Goal: Task Accomplishment & Management: Use online tool/utility

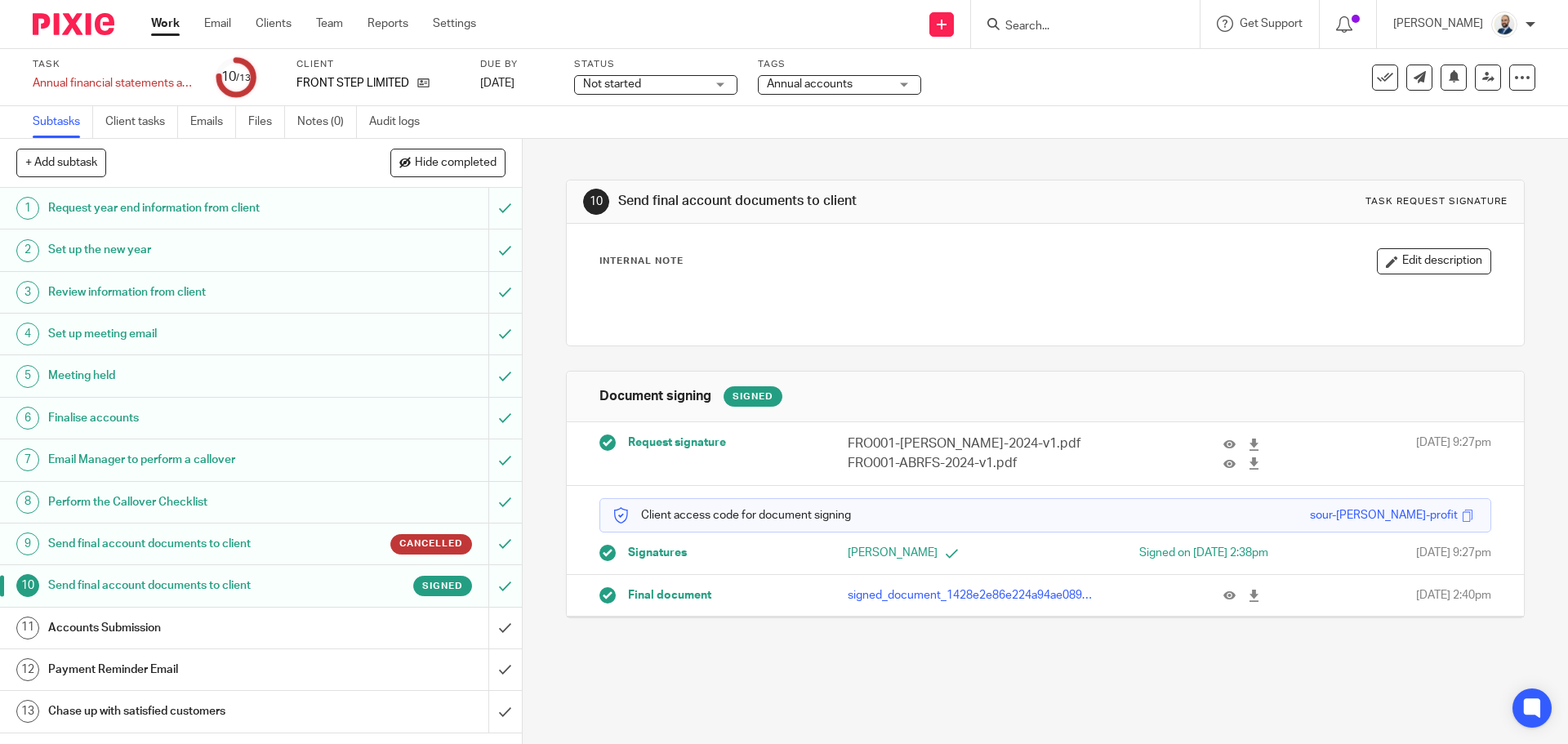
click at [287, 14] on div "Work Email Clients Team Reports Settings Work Email Clients Team Reports Settin…" at bounding box center [317, 24] width 366 height 49
click at [345, 614] on link "11 Accounts Submission" at bounding box center [244, 628] width 488 height 41
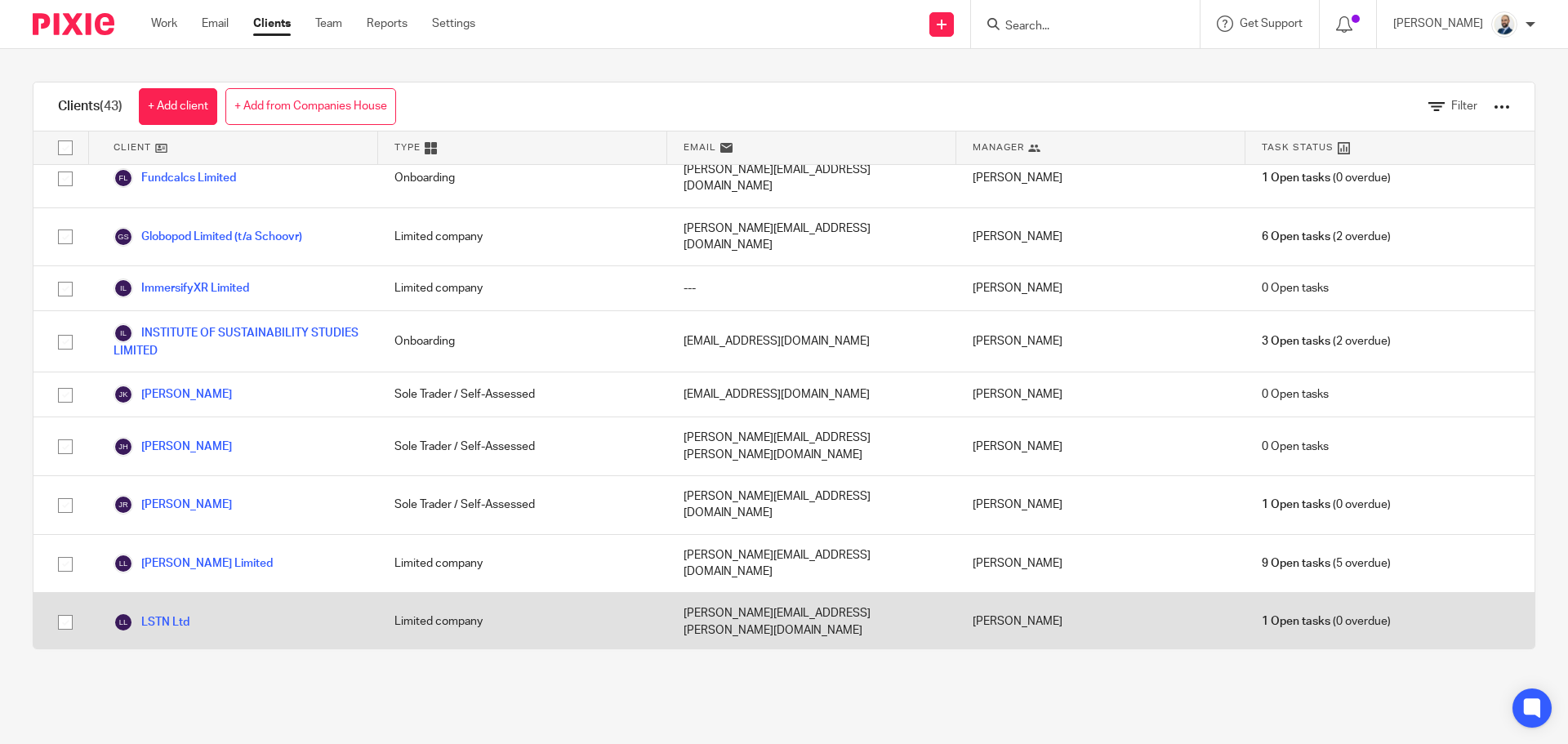
scroll to position [1062, 0]
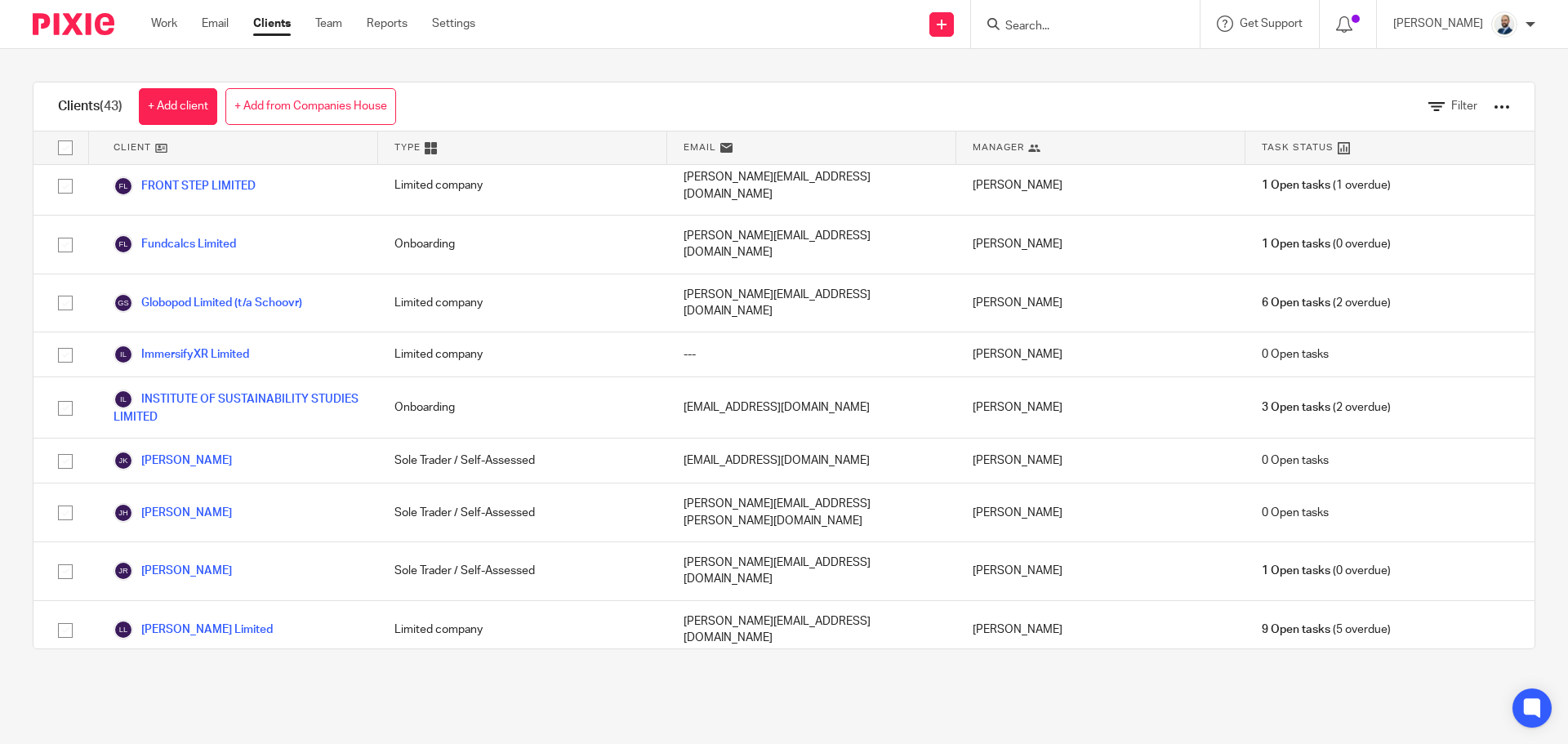
click at [193, 659] on div "LSTN Ltd" at bounding box center [233, 688] width 289 height 58
click at [186, 678] on link "LSTN Ltd" at bounding box center [151, 688] width 76 height 20
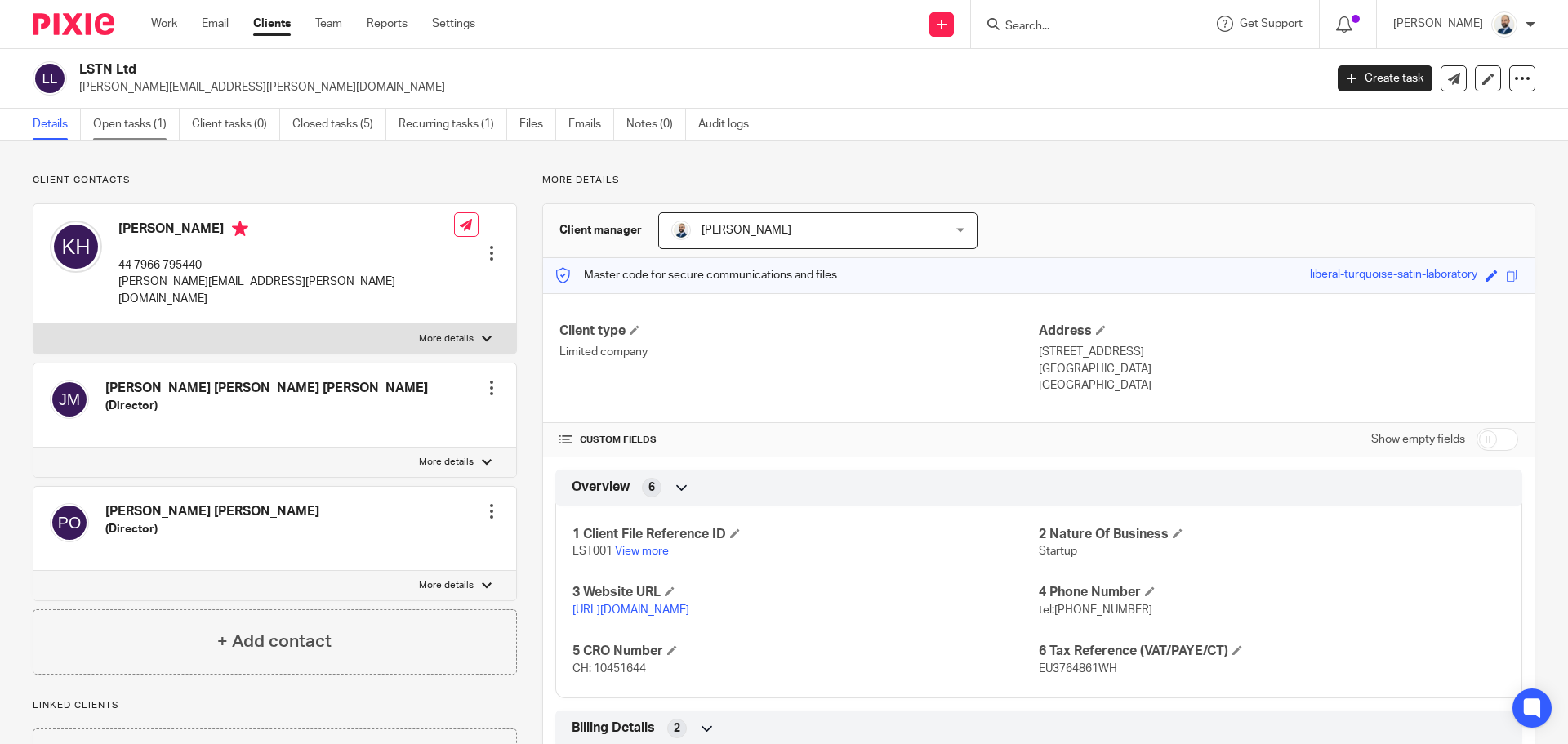
click at [164, 124] on link "Open tasks (1)" at bounding box center [136, 124] width 87 height 32
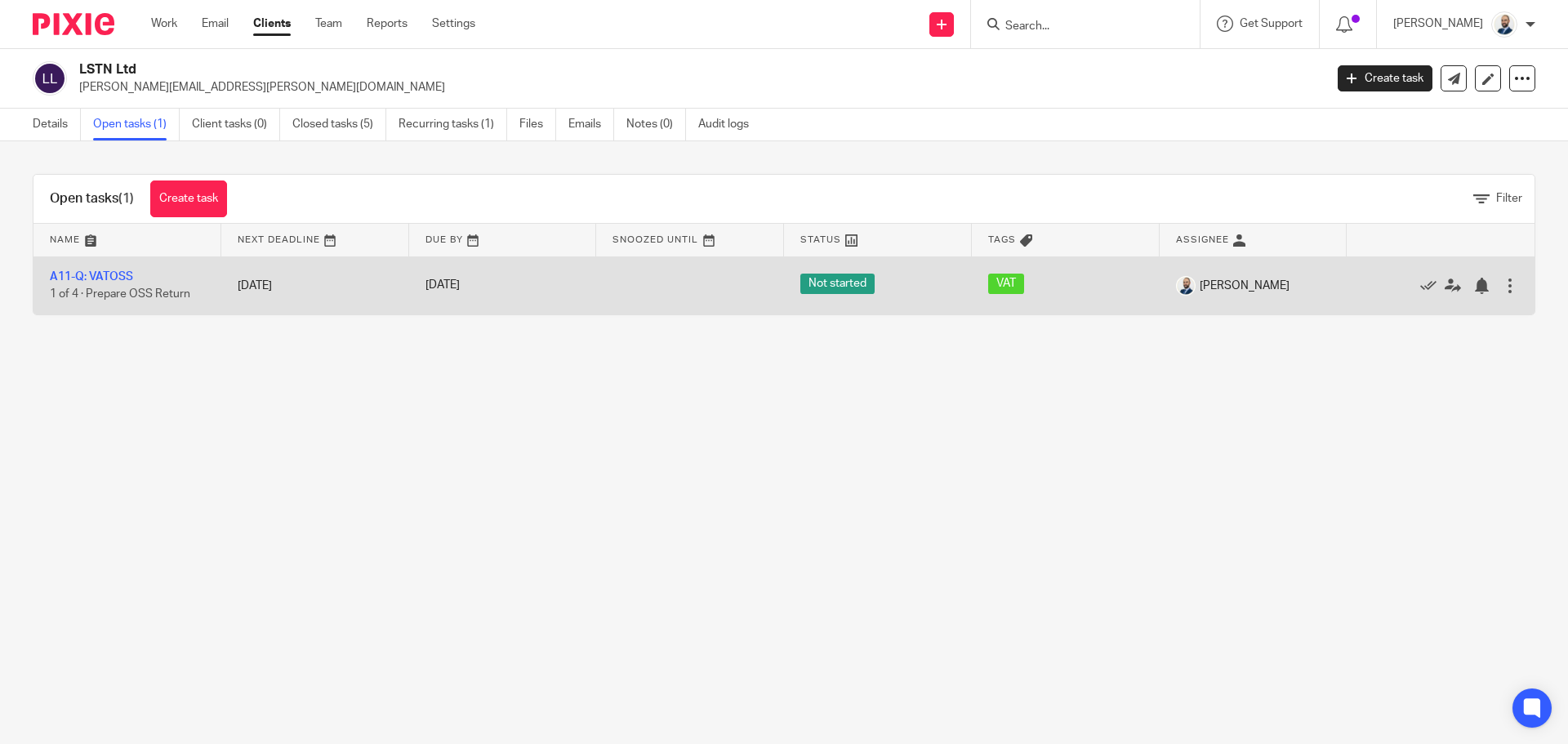
click at [164, 288] on span "1 of 4 · Prepare OSS Return" at bounding box center [119, 293] width 141 height 11
click at [128, 268] on td "A11-Q: VATOSS 1 of 4 · Prepare OSS Return" at bounding box center [127, 285] width 187 height 58
click at [120, 274] on link "A11-Q: VATOSS" at bounding box center [91, 276] width 84 height 11
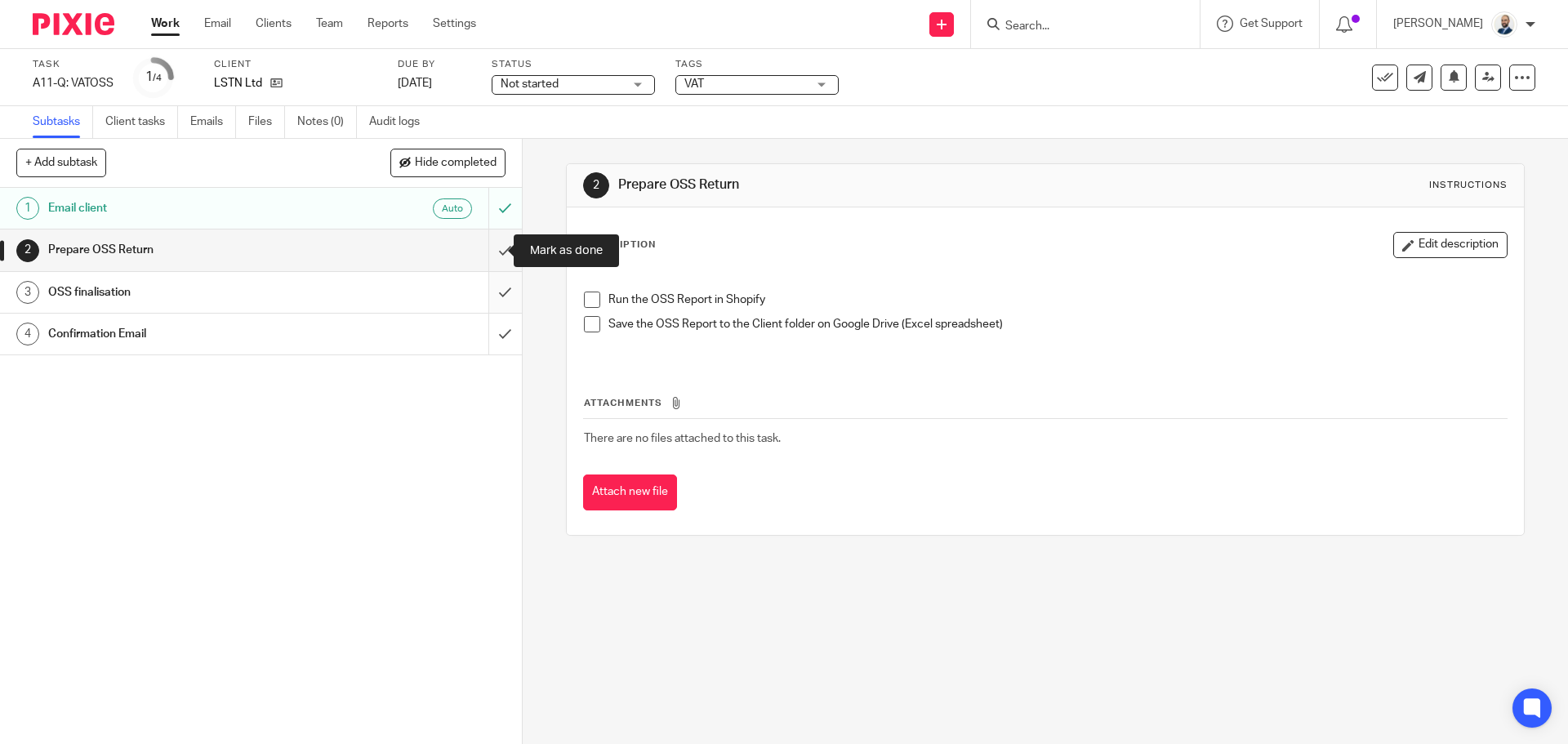
drag, startPoint x: 493, startPoint y: 253, endPoint x: 494, endPoint y: 291, distance: 38.0
click at [494, 253] on input "submit" at bounding box center [261, 250] width 522 height 41
click at [493, 292] on input "submit" at bounding box center [261, 292] width 522 height 41
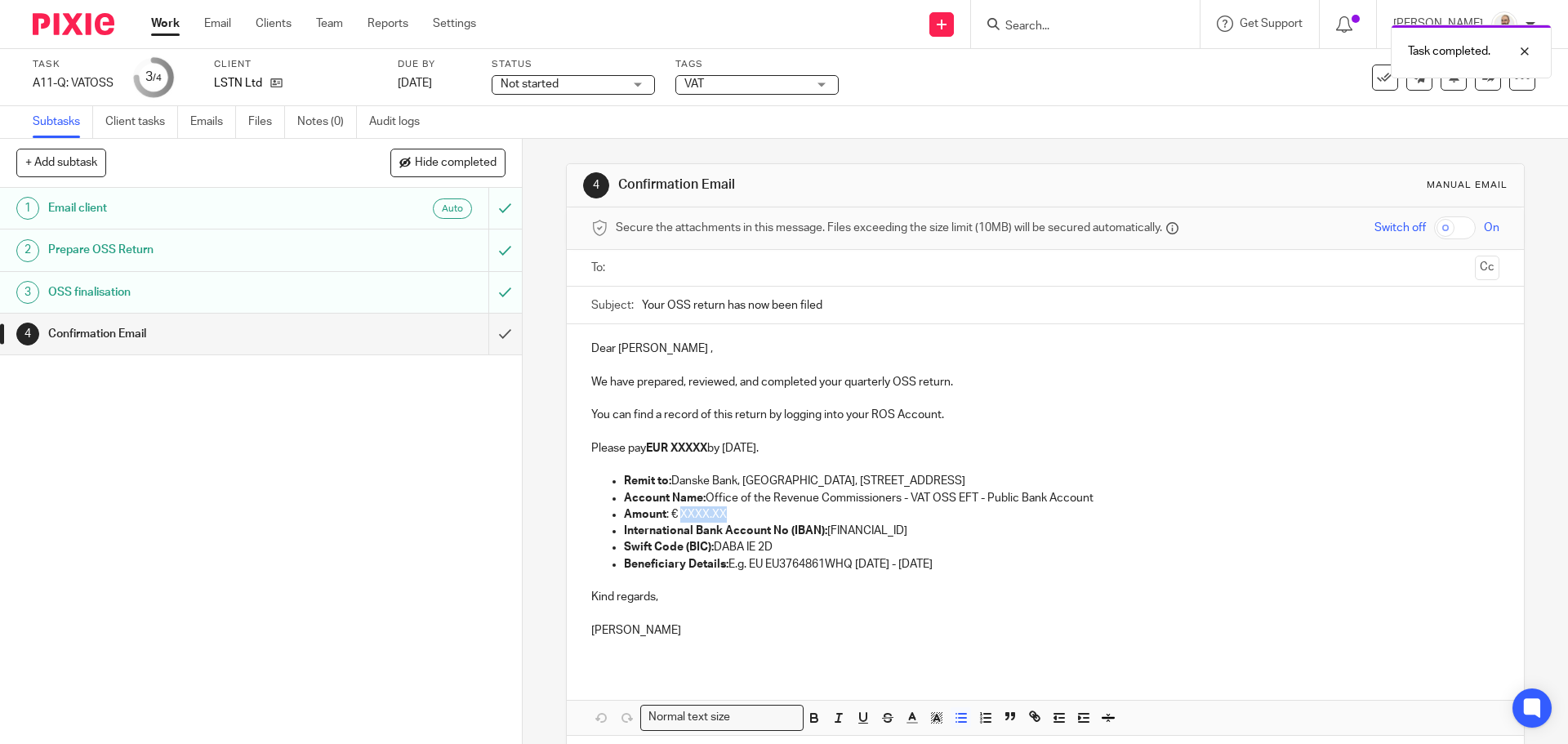
drag, startPoint x: 675, startPoint y: 517, endPoint x: 743, endPoint y: 519, distance: 68.0
click at [743, 519] on p "Amount : € XXXX.XX" at bounding box center [1061, 514] width 874 height 16
drag, startPoint x: 670, startPoint y: 449, endPoint x: 707, endPoint y: 447, distance: 37.1
click at [707, 447] on strong "EUR XXXXX" at bounding box center [677, 447] width 61 height 11
click at [729, 273] on input "text" at bounding box center [1044, 268] width 846 height 19
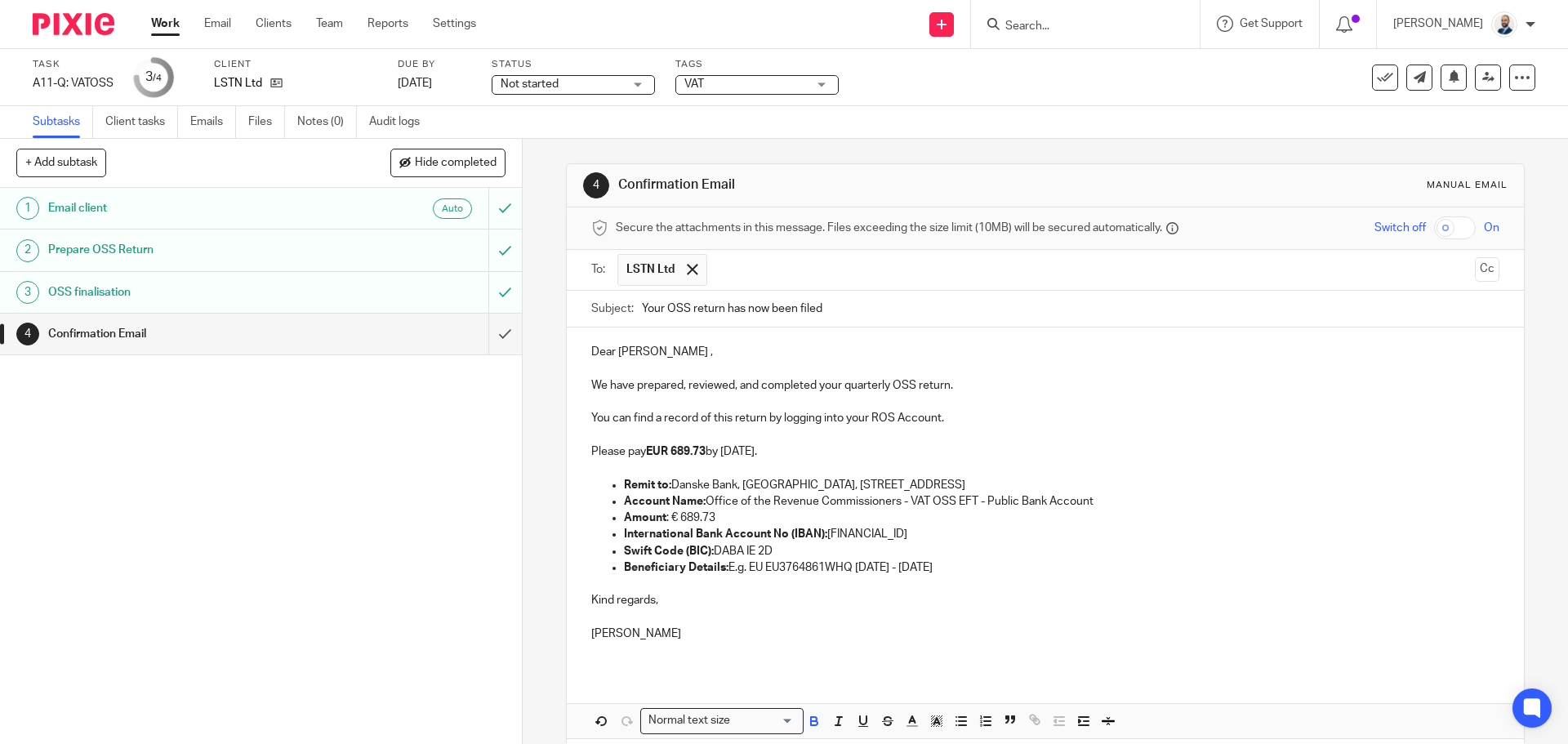
drag, startPoint x: 737, startPoint y: 309, endPoint x: 811, endPoint y: 388, distance: 108.2
click at [927, 630] on p "Colin" at bounding box center [1045, 626] width 908 height 33
drag, startPoint x: 857, startPoint y: 568, endPoint x: 960, endPoint y: 568, distance: 103.0
click at [960, 568] on p "Beneficiary Details: E.g. EU EU3764861WHQ October - December, 2025" at bounding box center [1061, 567] width 874 height 16
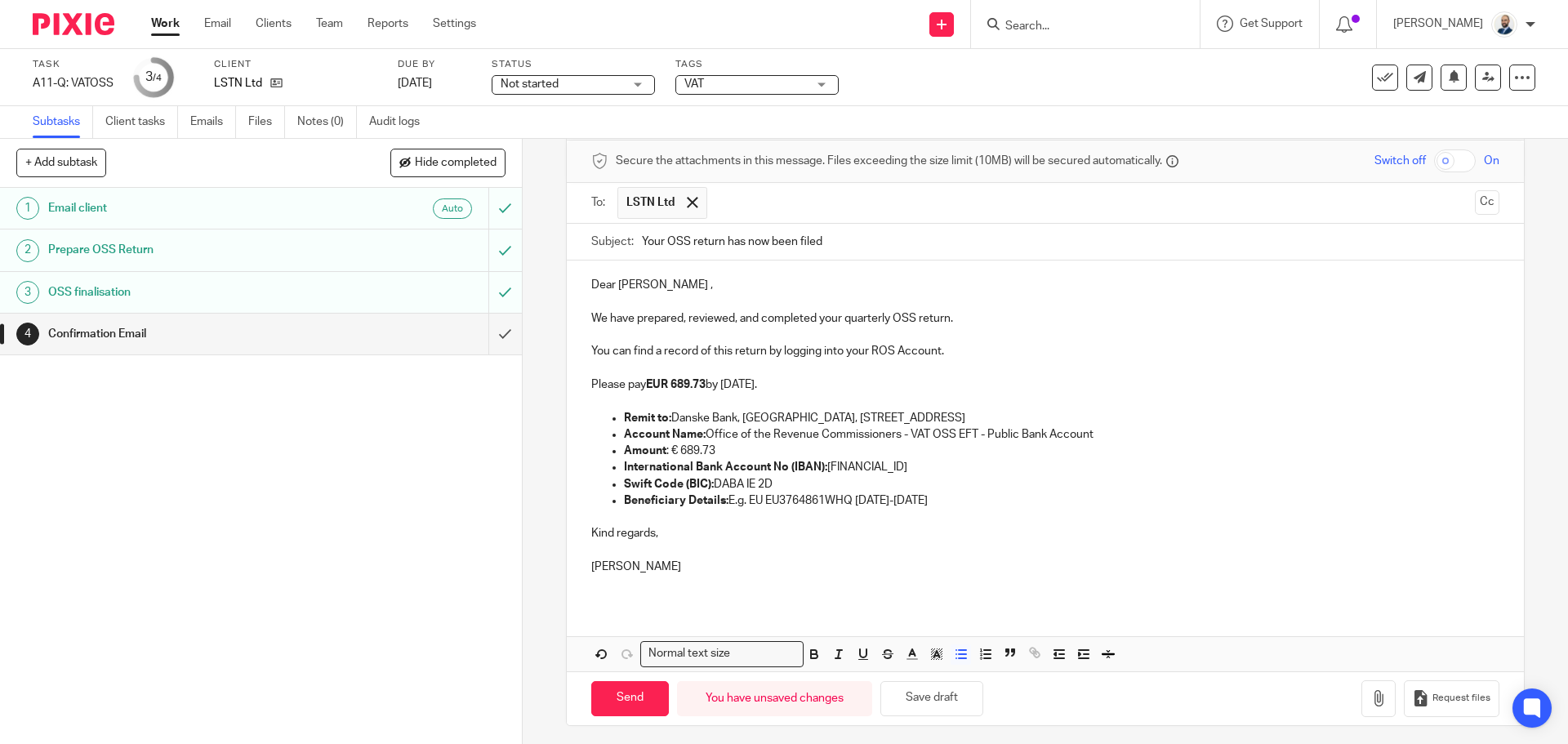
scroll to position [73, 0]
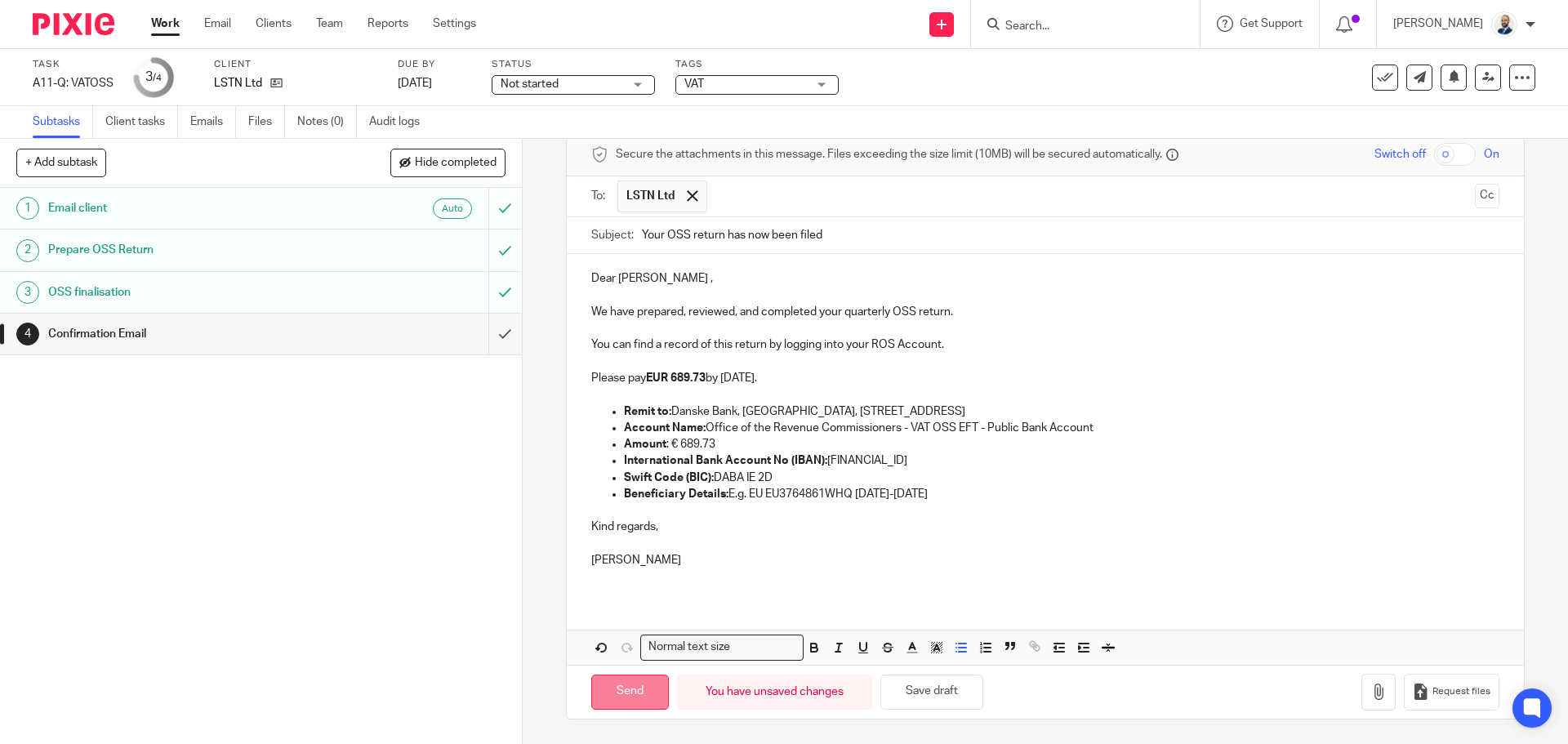
click at [660, 696] on input "Send" at bounding box center [630, 692] width 78 height 35
type input "Sent"
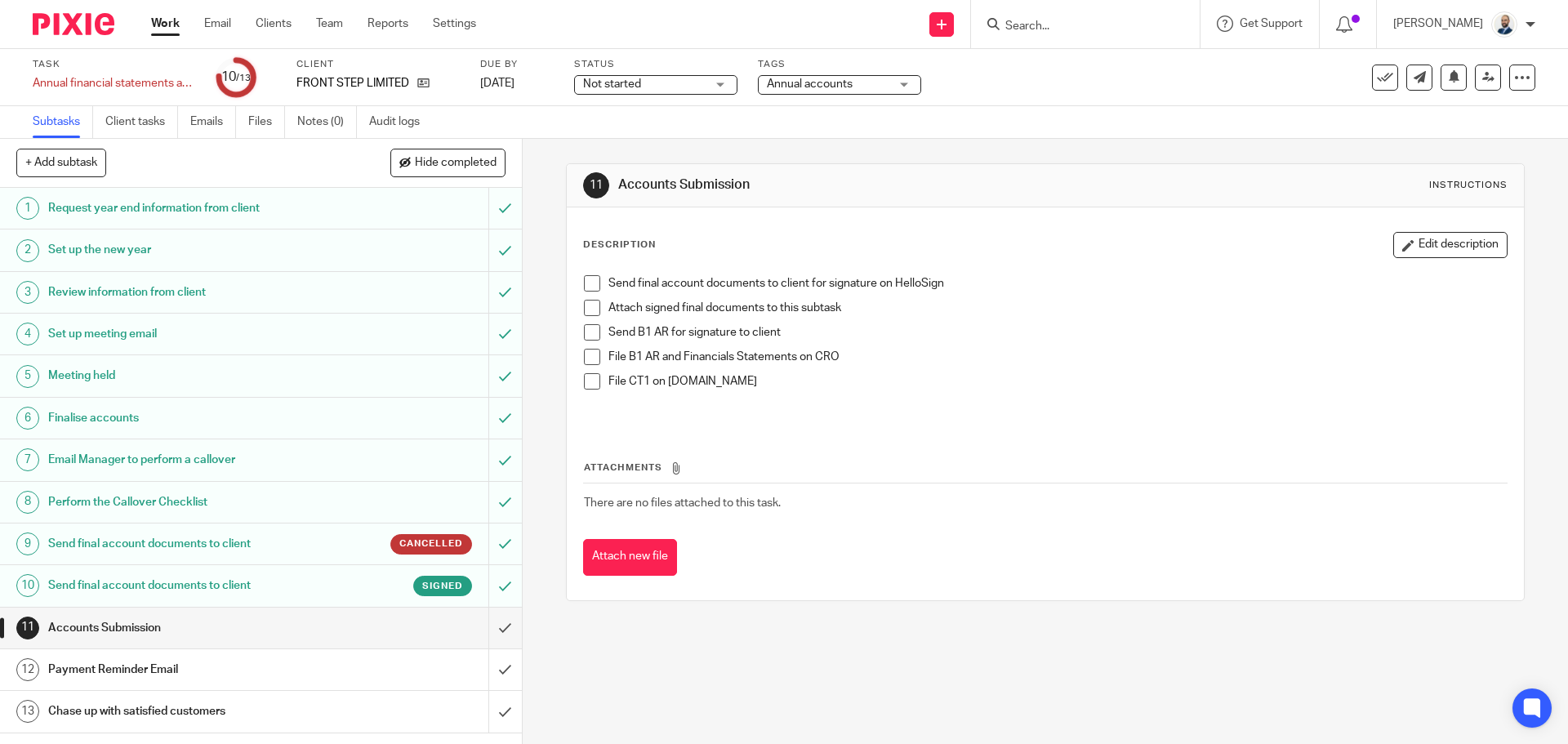
click at [584, 283] on span at bounding box center [591, 283] width 16 height 16
click at [589, 303] on span at bounding box center [591, 308] width 16 height 16
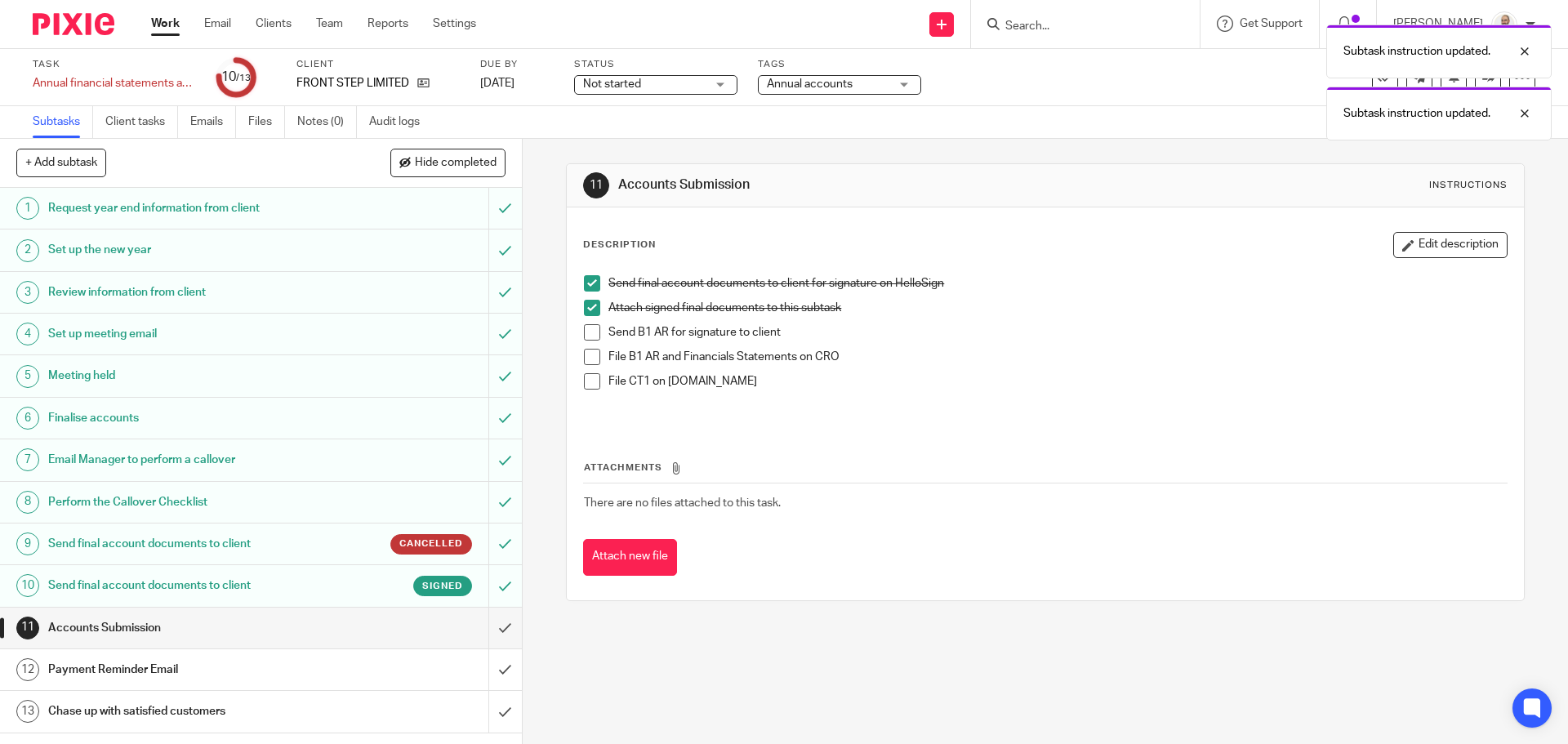
click at [589, 326] on span at bounding box center [591, 332] width 16 height 16
click at [356, 660] on div "Payment Reminder Email" at bounding box center [260, 669] width 424 height 25
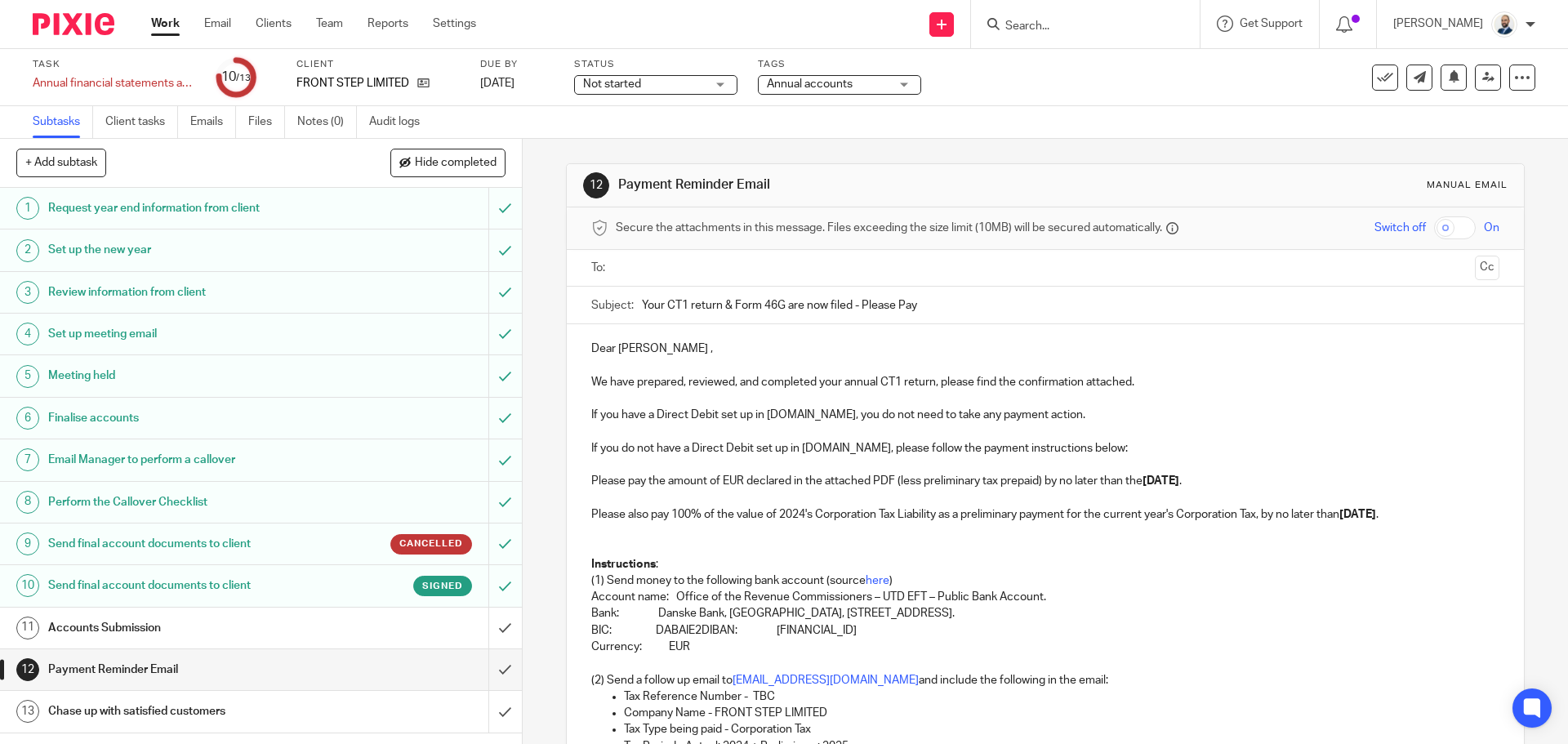
click at [343, 631] on div "Accounts Submission" at bounding box center [260, 628] width 424 height 25
